Goal: Transaction & Acquisition: Obtain resource

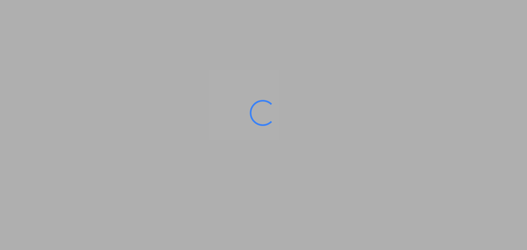
click at [172, 170] on ms-splash-screen at bounding box center [263, 125] width 527 height 250
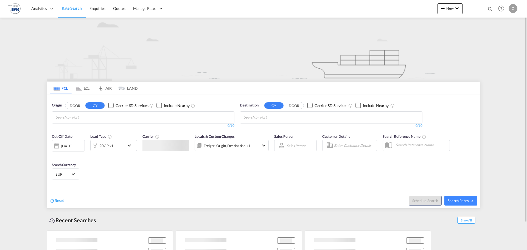
click at [94, 121] on md-autocomplete-wrap "Chips container with autocompletion. Enter the text area, type text to search, …" at bounding box center [82, 117] width 52 height 9
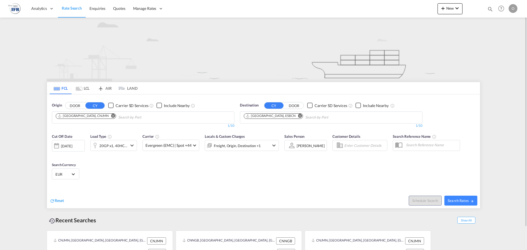
drag, startPoint x: 94, startPoint y: 116, endPoint x: 97, endPoint y: 119, distance: 4.5
click at [111, 116] on md-icon "Remove" at bounding box center [113, 116] width 4 height 4
click at [98, 121] on input "Chips input." at bounding box center [82, 117] width 52 height 9
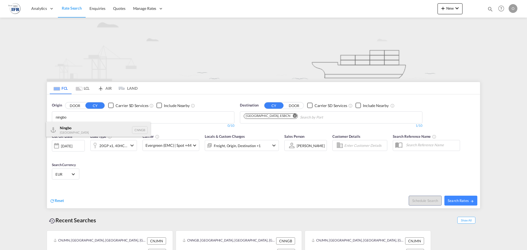
type input "ningbo"
click at [92, 127] on div "Ningbo China CNNGB" at bounding box center [98, 130] width 104 height 16
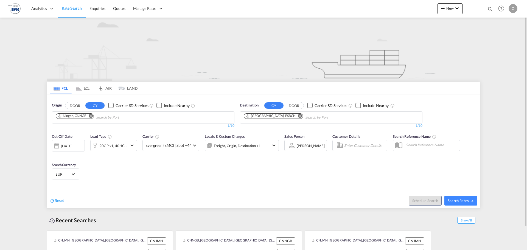
click at [72, 144] on div "[DATE]" at bounding box center [66, 146] width 11 height 5
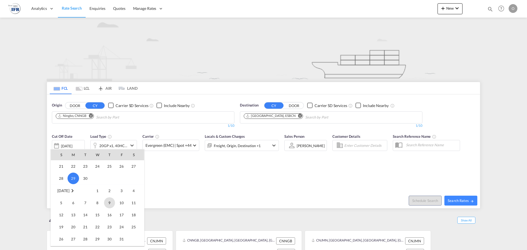
scroll to position [201, 0]
drag, startPoint x: 74, startPoint y: 198, endPoint x: 76, endPoint y: 195, distance: 3.9
click at [74, 197] on span "6" at bounding box center [73, 196] width 11 height 11
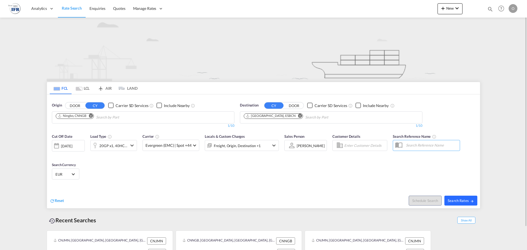
click at [451, 201] on span "Search Rates" at bounding box center [461, 201] width 26 height 4
type input "CNNGB to ESBCN / 6 Oct 2025"
